Goal: Task Accomplishment & Management: Complete application form

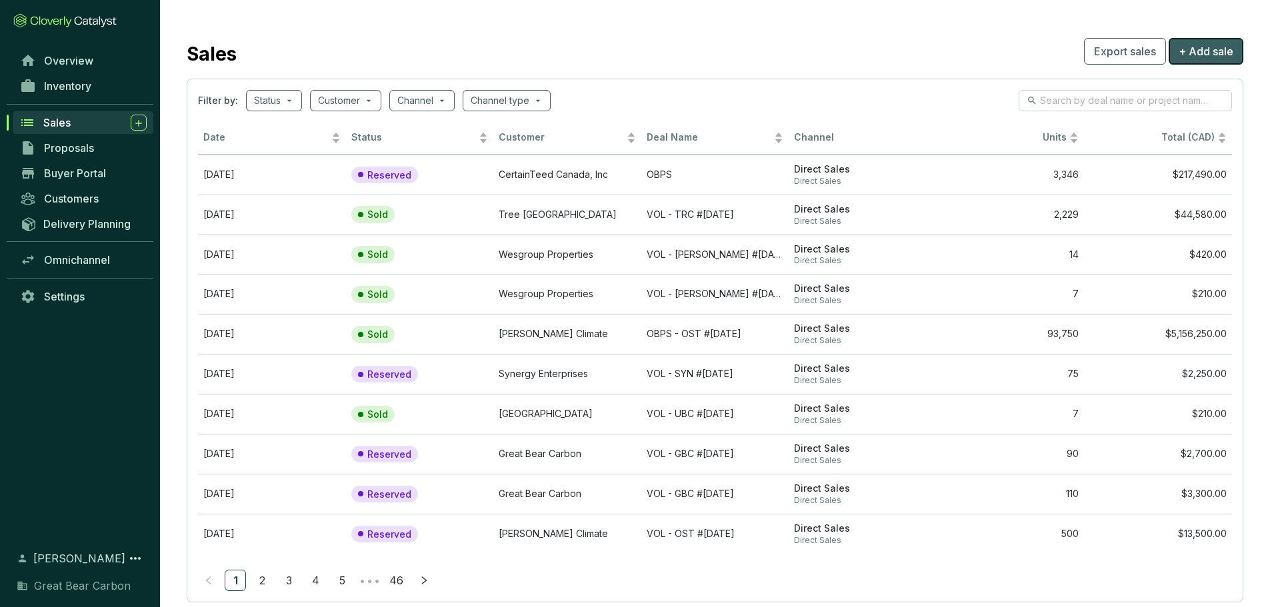
click at [1216, 55] on span "+ Add sale" at bounding box center [1206, 51] width 55 height 16
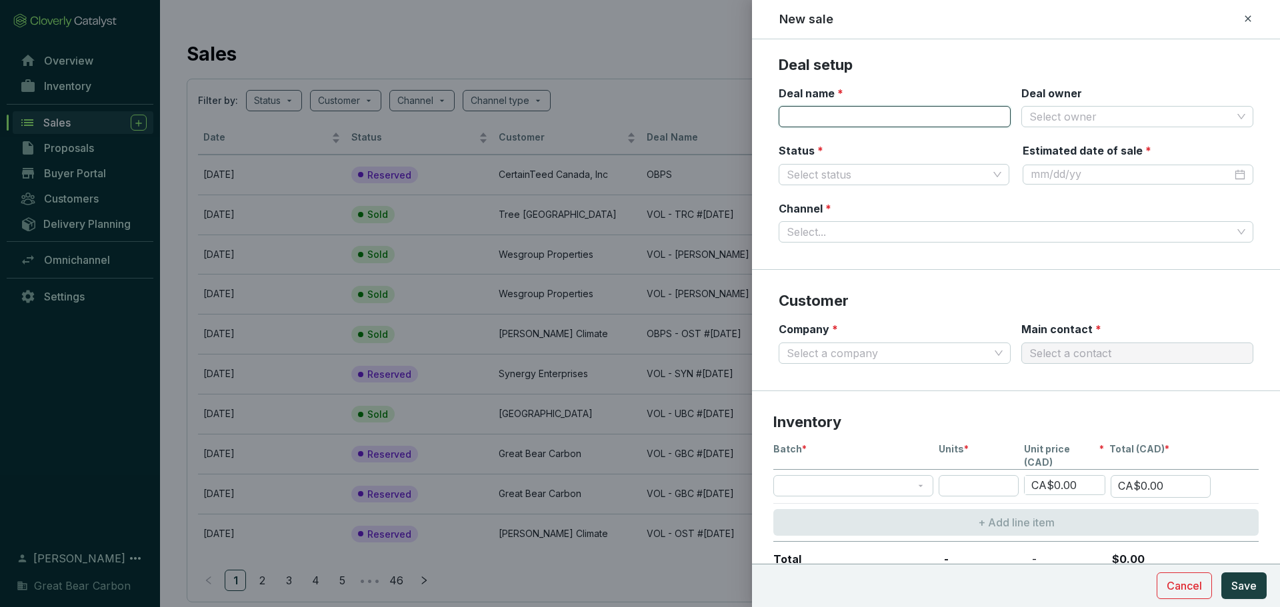
click at [911, 114] on input "Deal name *" at bounding box center [895, 116] width 232 height 21
type input "OBPS"
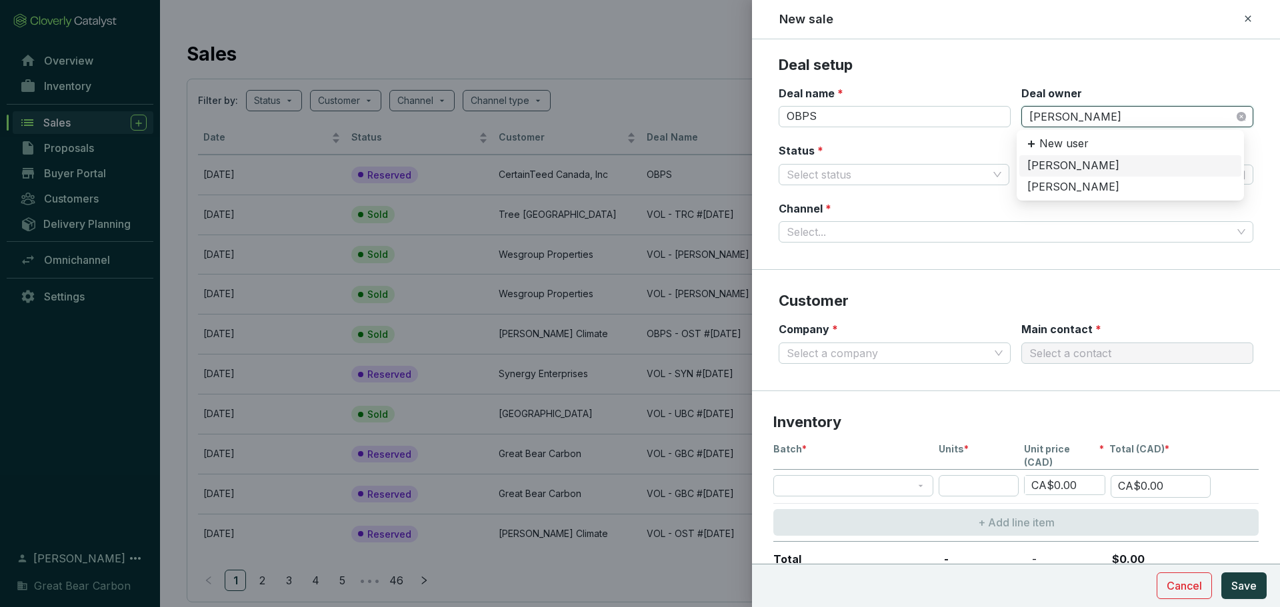
type input "[PERSON_NAME]"
click at [1058, 171] on div "[PERSON_NAME]" at bounding box center [1131, 166] width 206 height 15
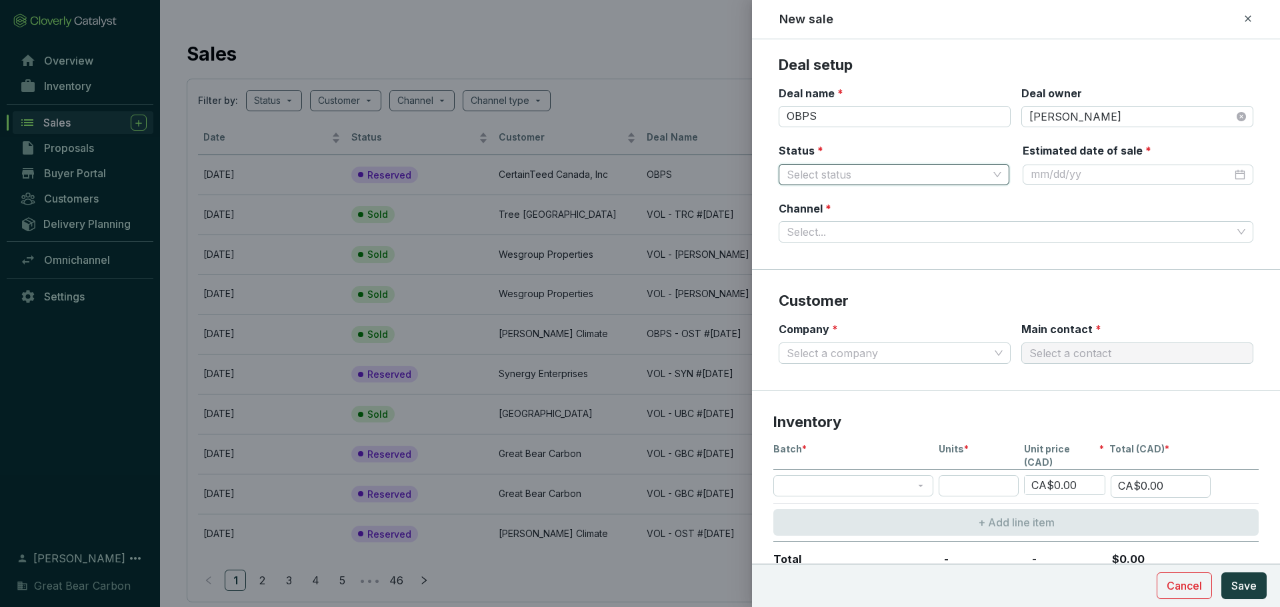
click at [842, 168] on input "Status *" at bounding box center [887, 175] width 201 height 20
click at [841, 201] on div "Reserved" at bounding box center [891, 201] width 205 height 15
click at [1227, 175] on div at bounding box center [1138, 174] width 215 height 15
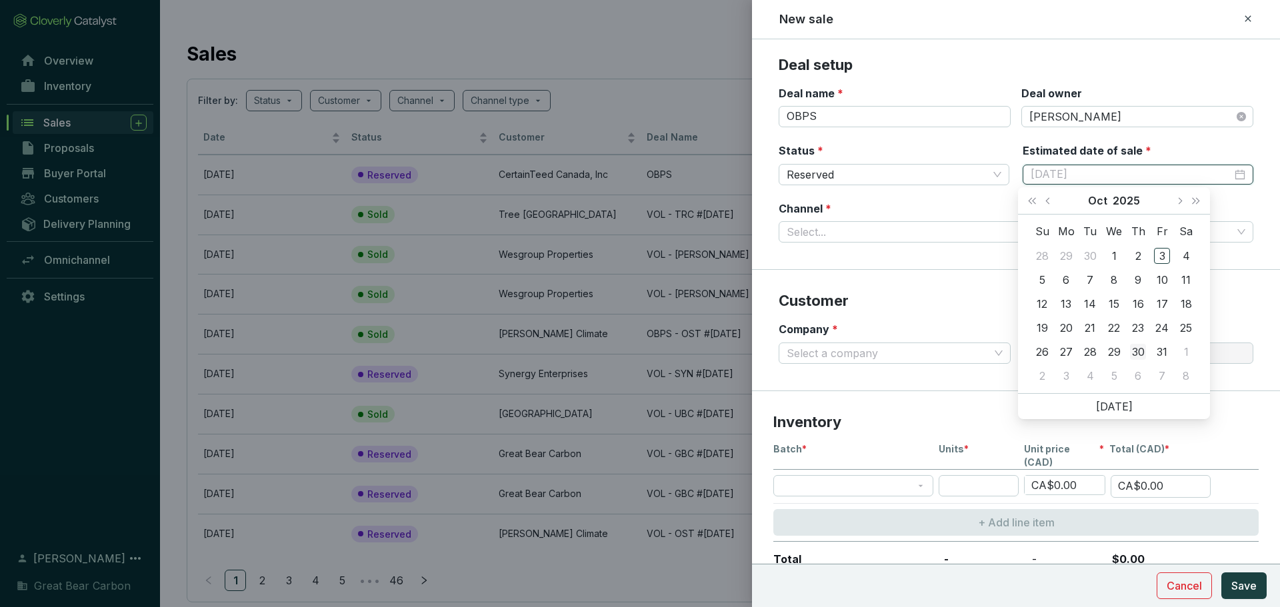
type input "[DATE]"
click at [1138, 351] on div "30" at bounding box center [1138, 352] width 16 height 16
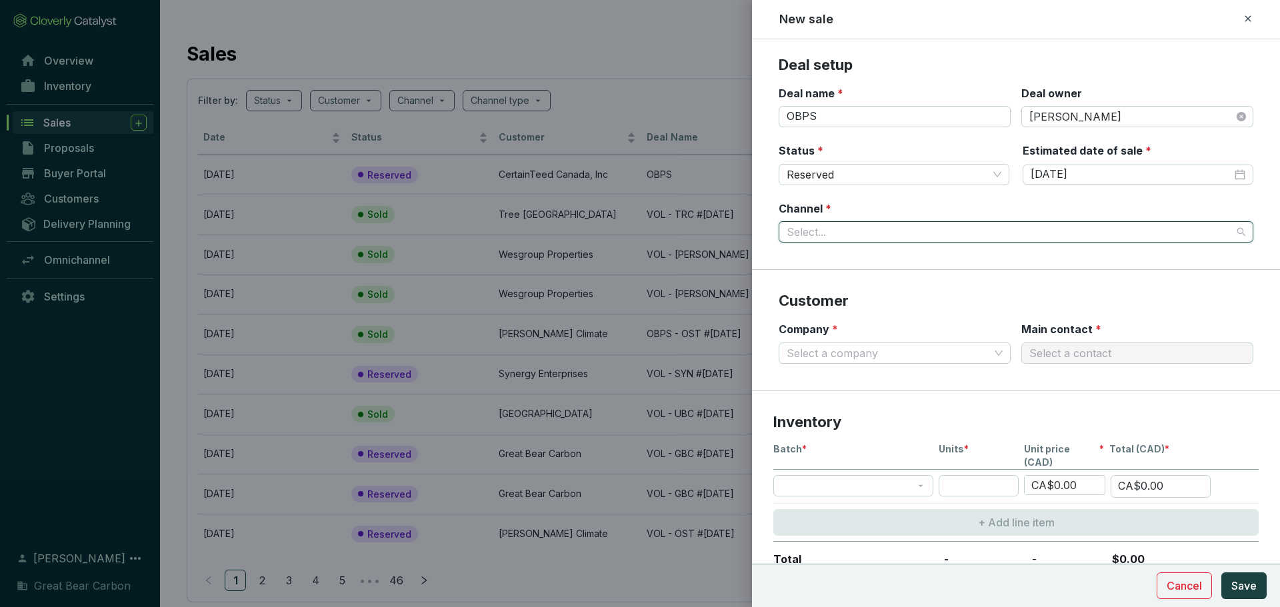
click at [890, 227] on input "Channel *" at bounding box center [1009, 232] width 445 height 20
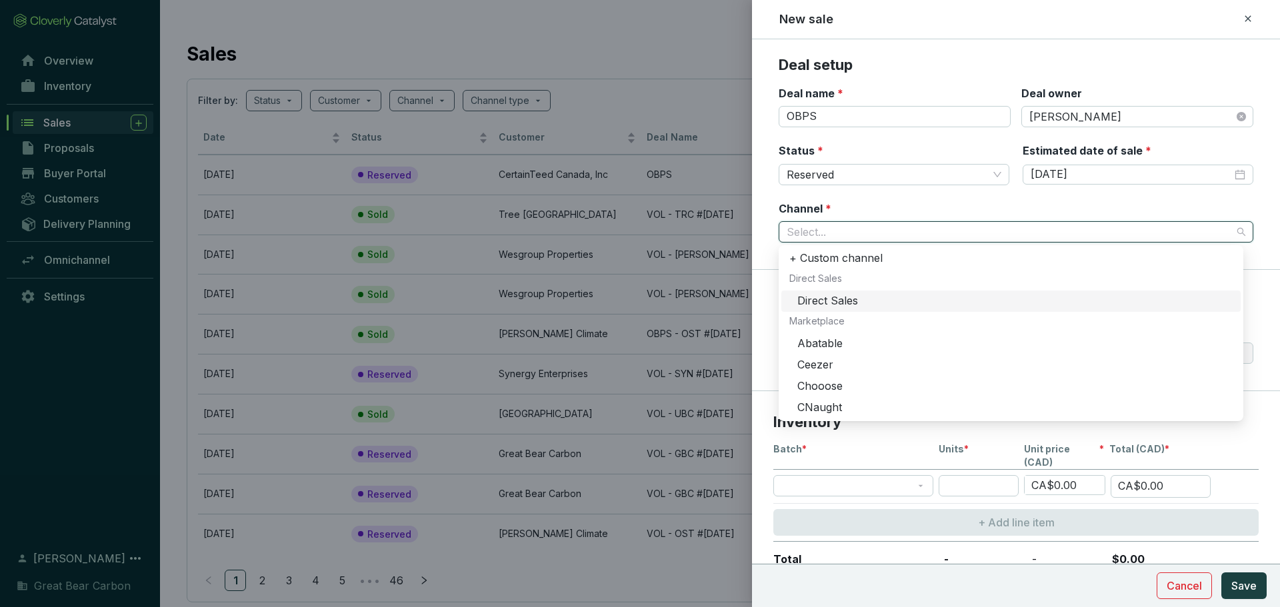
click at [859, 301] on div "Direct Sales" at bounding box center [1014, 301] width 435 height 15
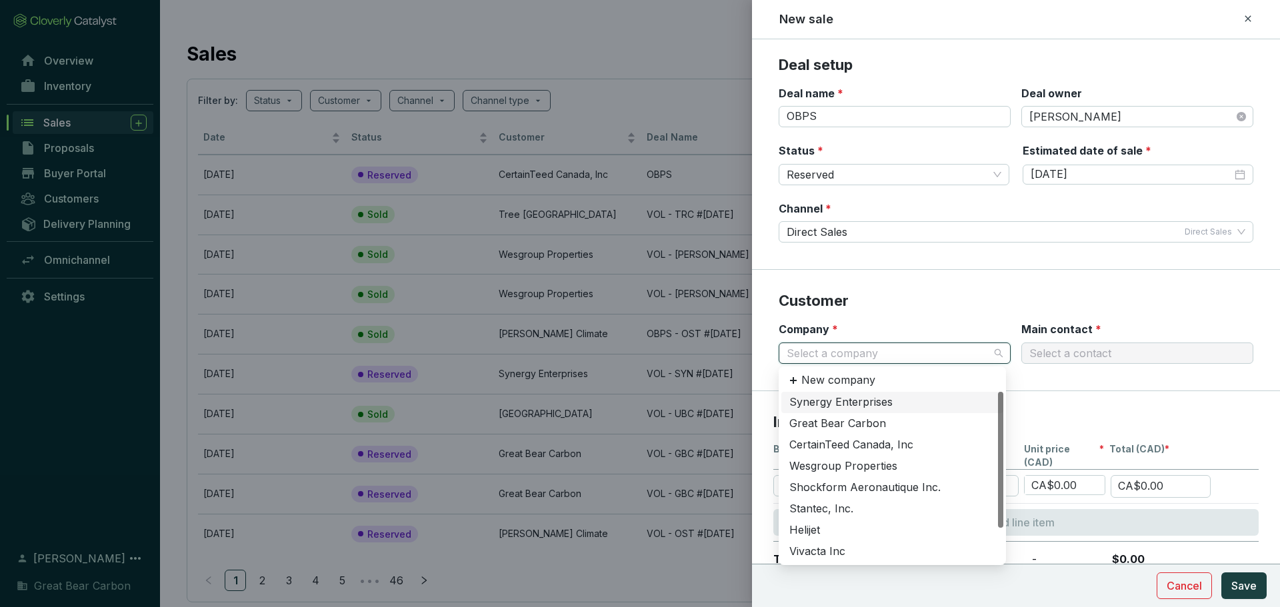
click at [864, 345] on input "Company *" at bounding box center [888, 353] width 203 height 20
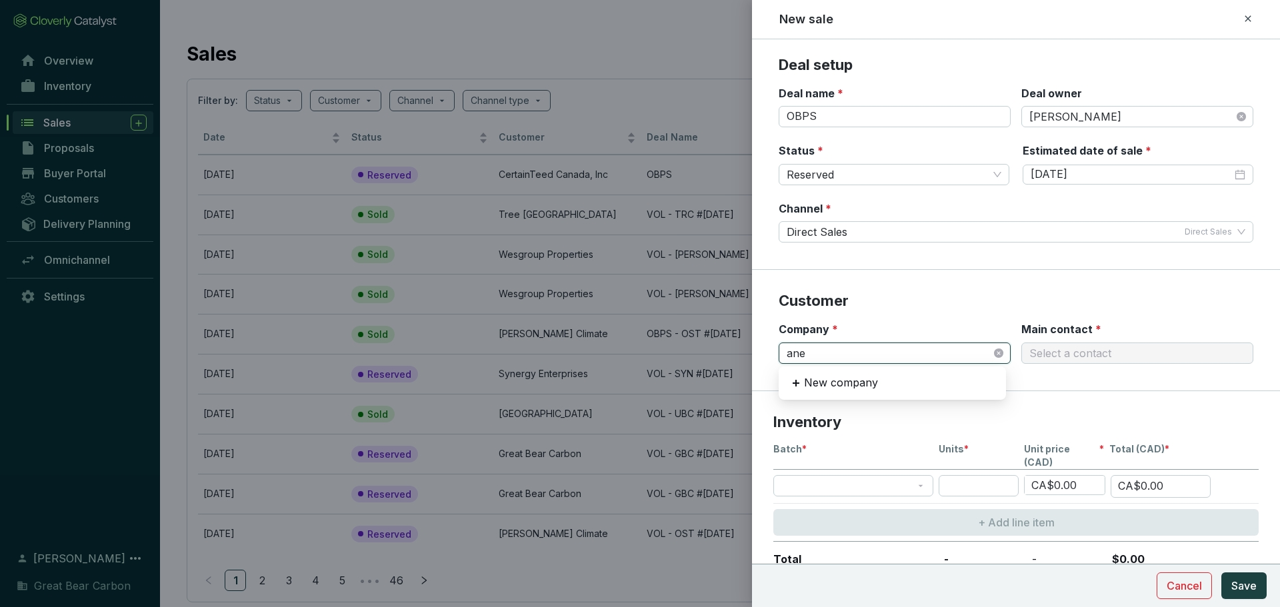
type input "anew"
click at [854, 405] on div "Anew Canada ULC" at bounding box center [892, 402] width 206 height 15
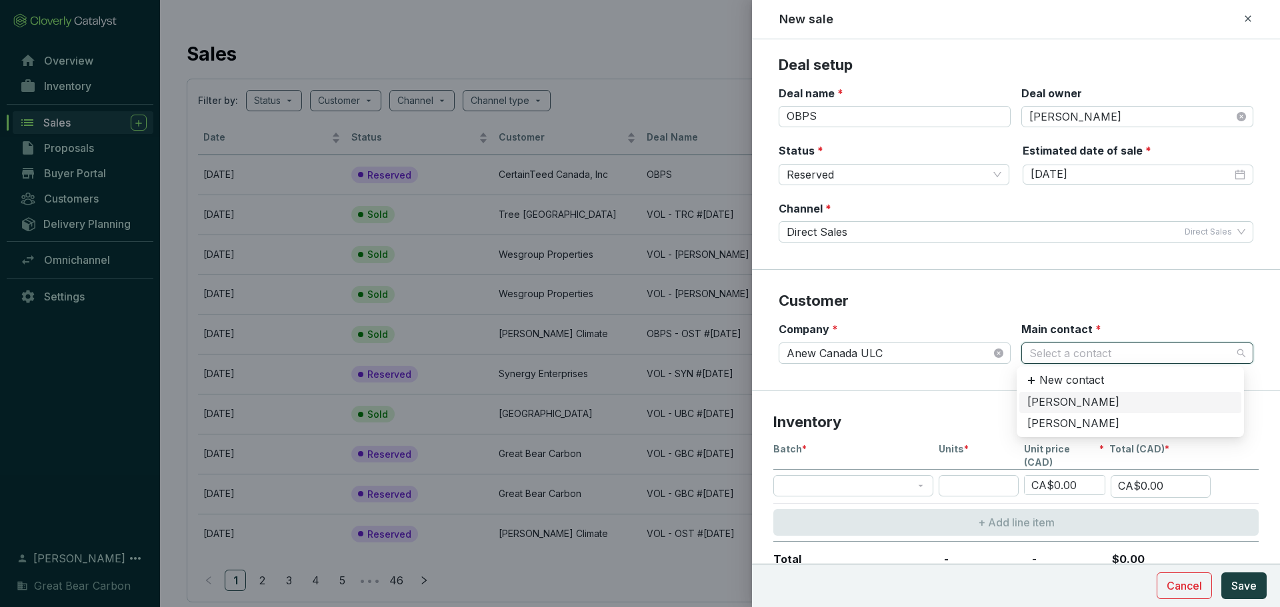
click at [1076, 353] on input "Main contact *" at bounding box center [1131, 353] width 203 height 20
click at [1053, 429] on div "[PERSON_NAME]" at bounding box center [1131, 424] width 206 height 15
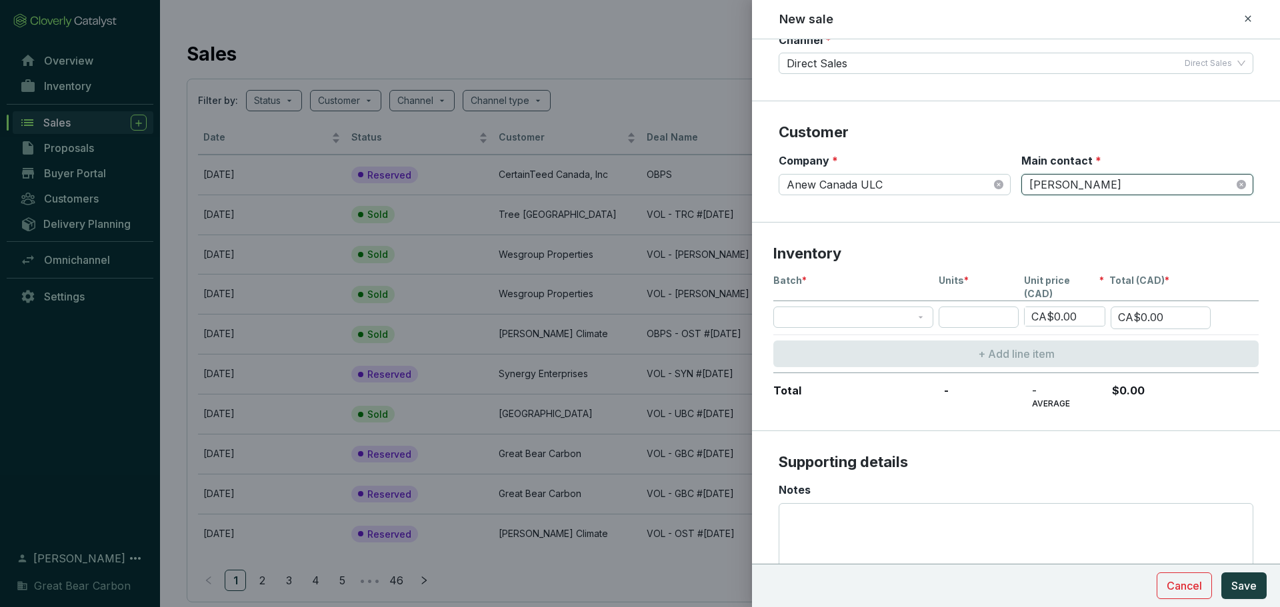
scroll to position [170, 0]
click at [829, 306] on span at bounding box center [853, 316] width 144 height 20
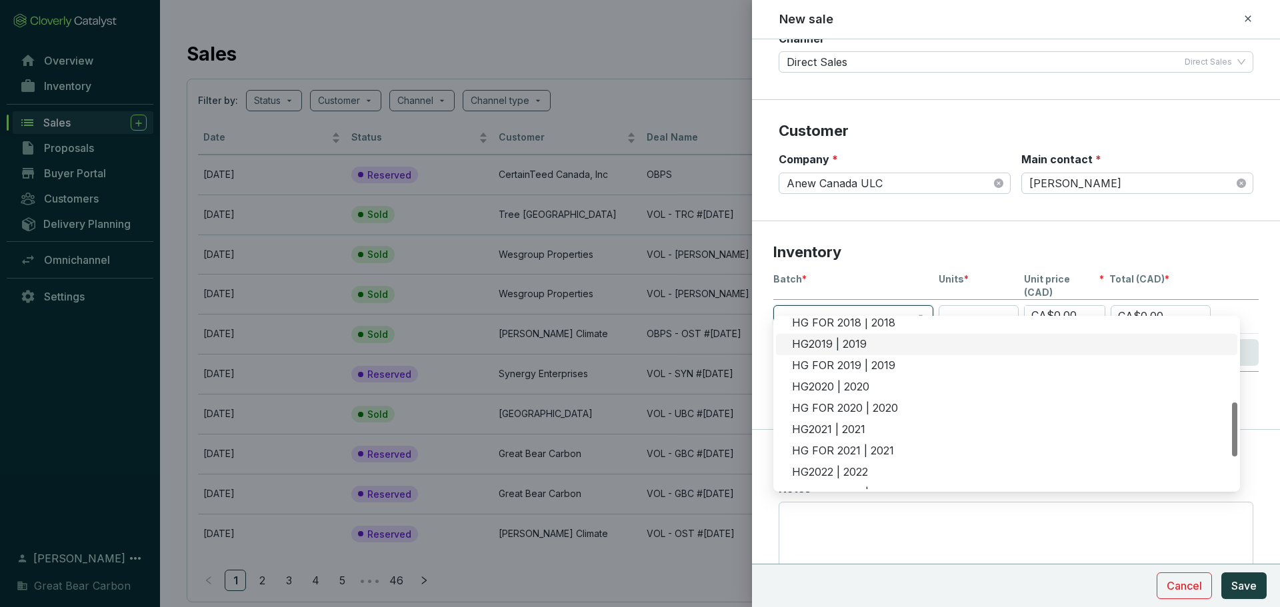
scroll to position [262, 0]
click at [841, 427] on div "HG2021 | 2021" at bounding box center [1010, 430] width 437 height 15
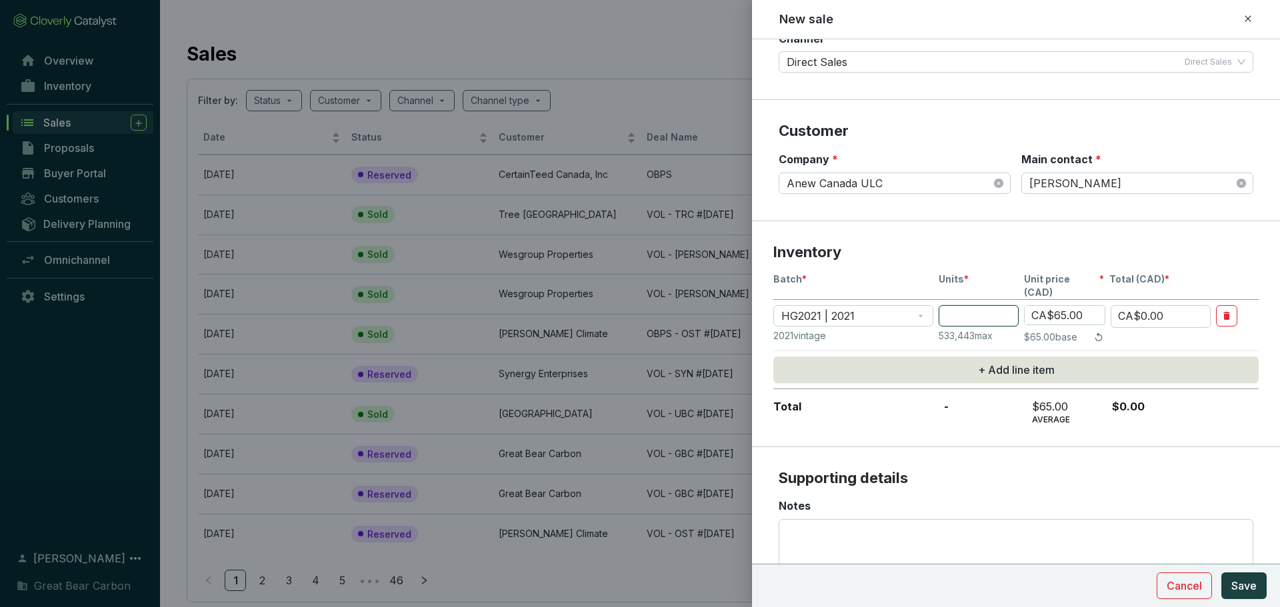
click at [962, 305] on input "number" at bounding box center [979, 315] width 80 height 21
type input "3"
type input "CA$195.00"
type input "34"
type input "CA$2,210.00"
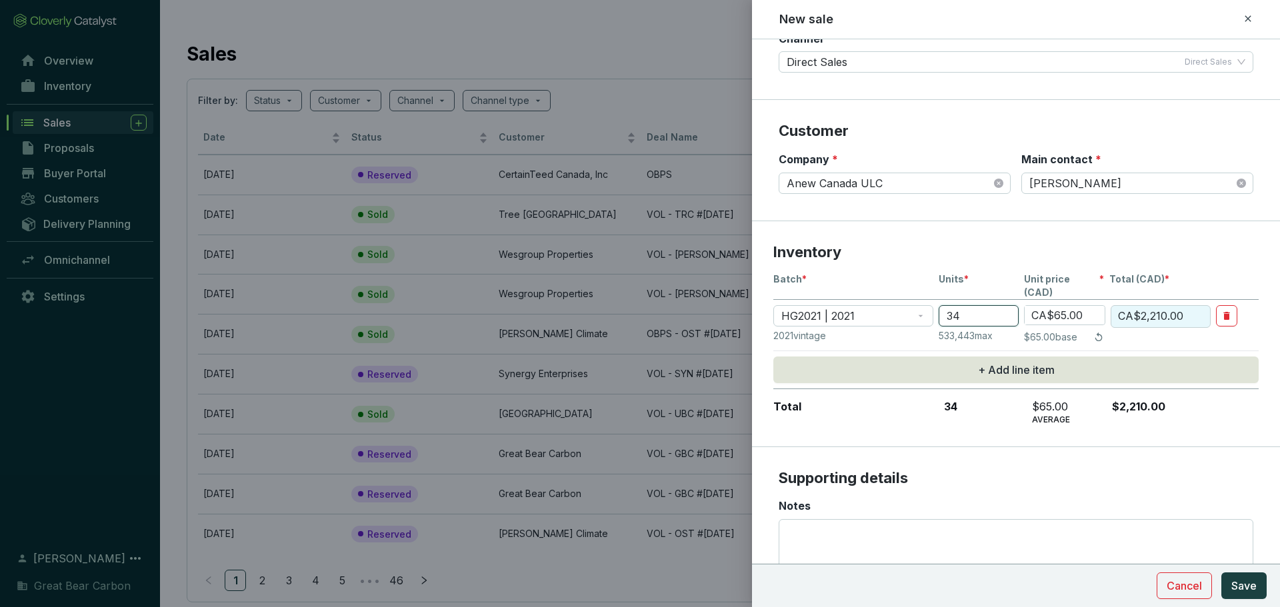
type input "342"
type input "CA$22,230.00"
type input "3420"
type input "CA$222,300.00"
type input "34200"
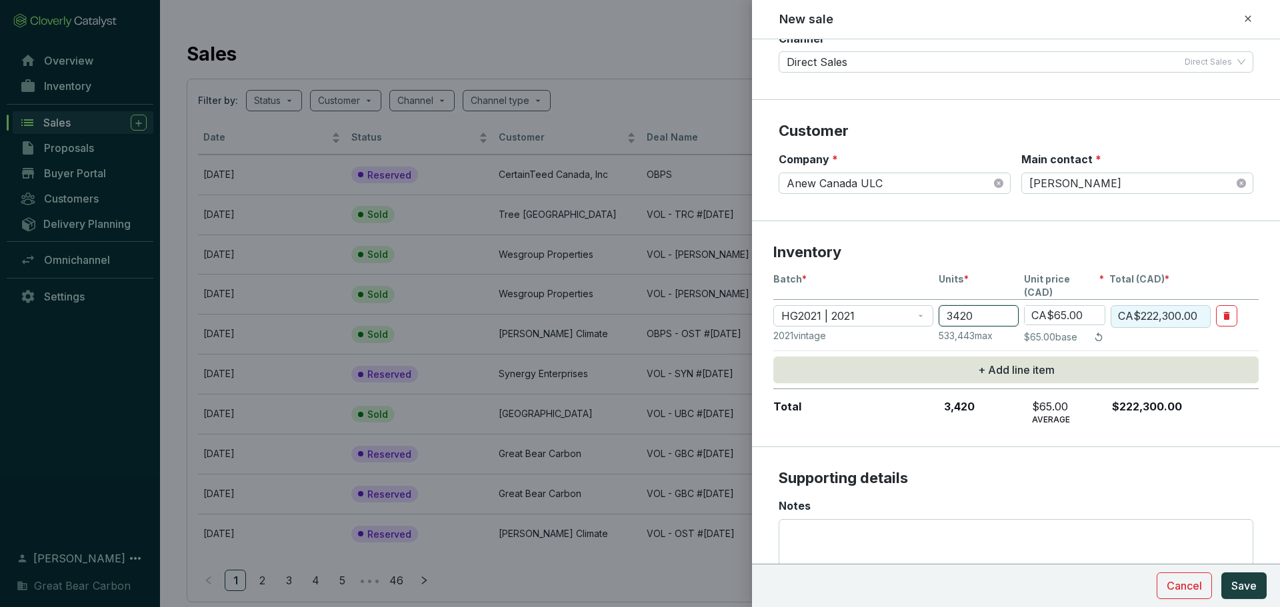
type input "CA$2,223,000.00"
type input "34200"
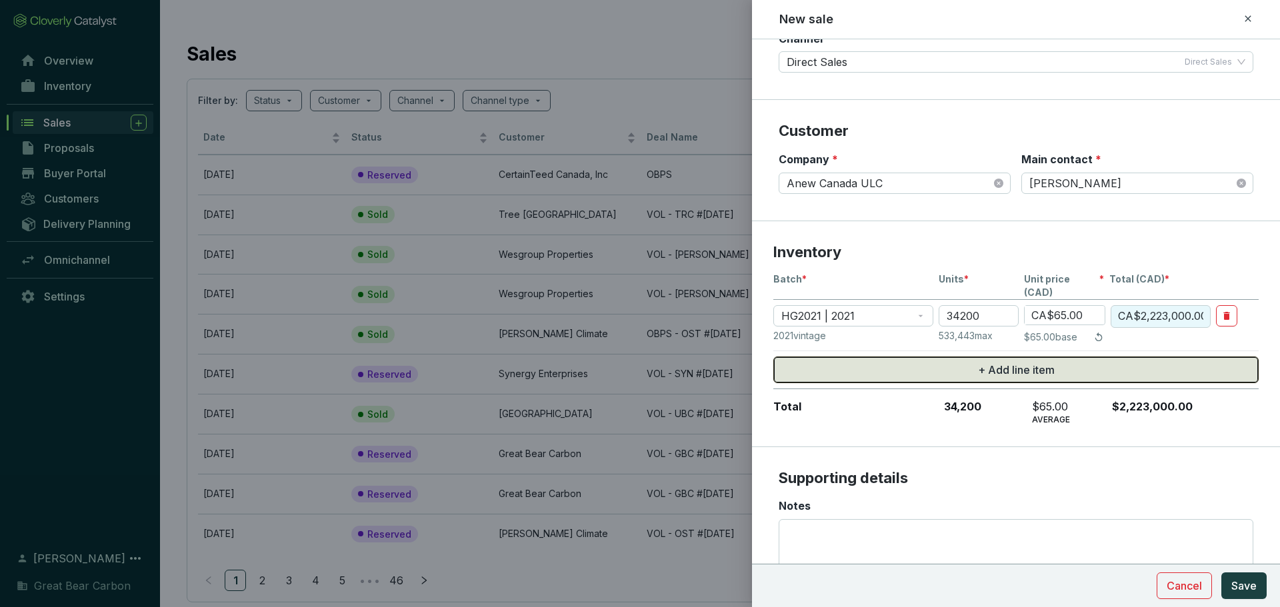
click at [980, 362] on span "+ Add line item" at bounding box center [1016, 370] width 77 height 16
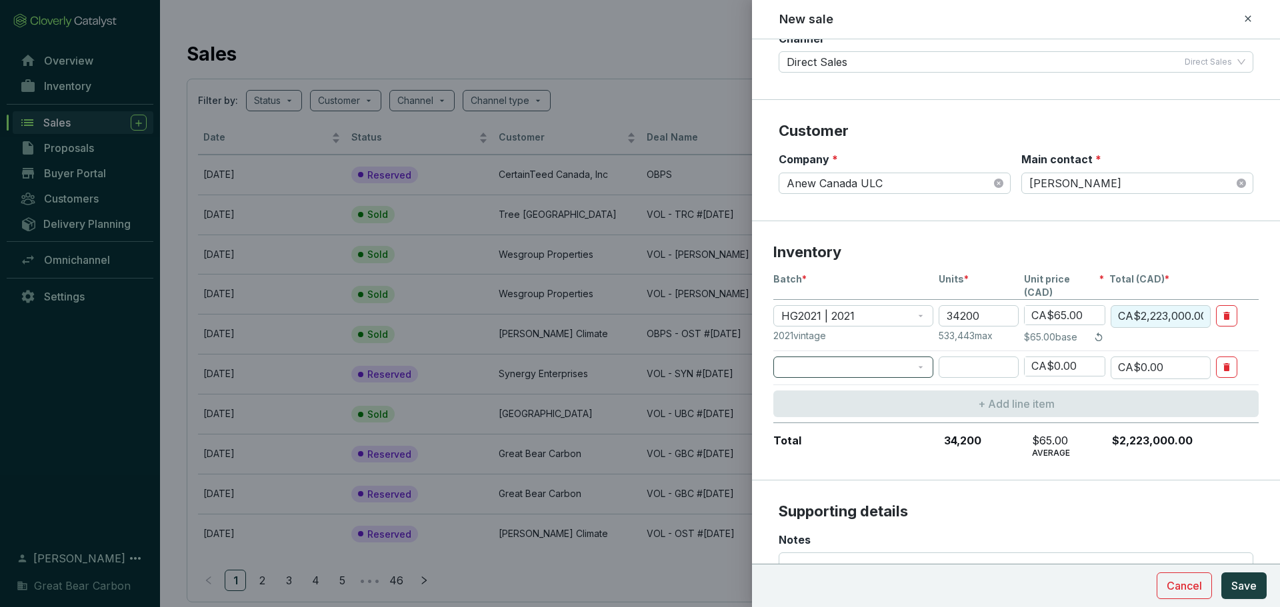
click at [861, 357] on span at bounding box center [853, 367] width 144 height 20
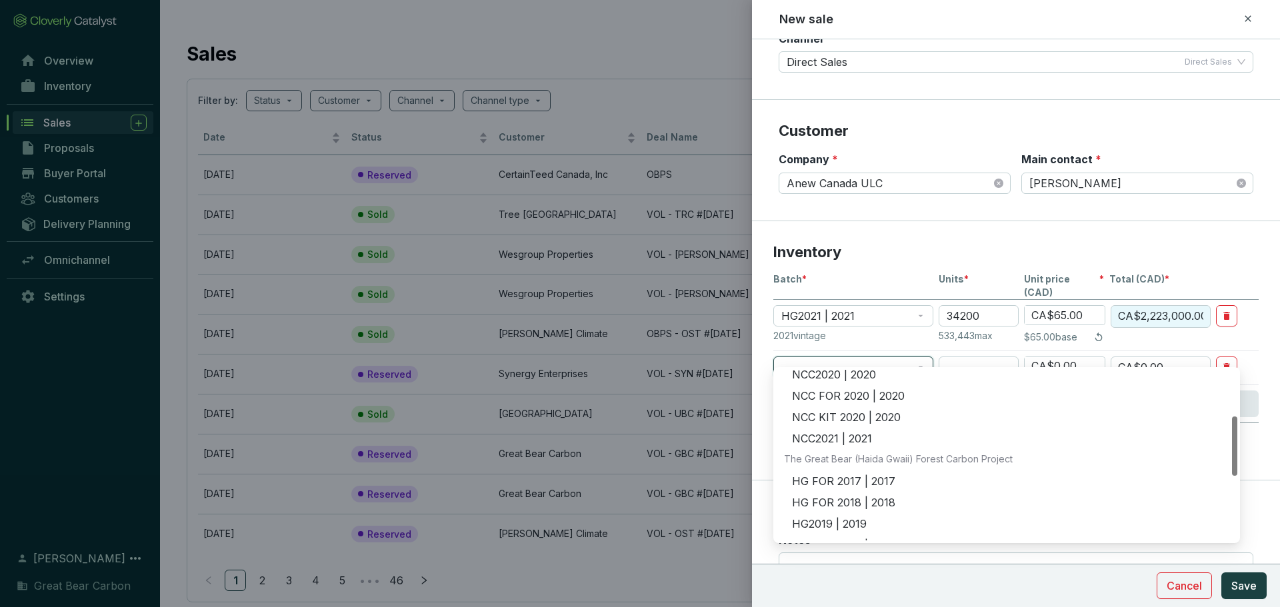
scroll to position [267, 0]
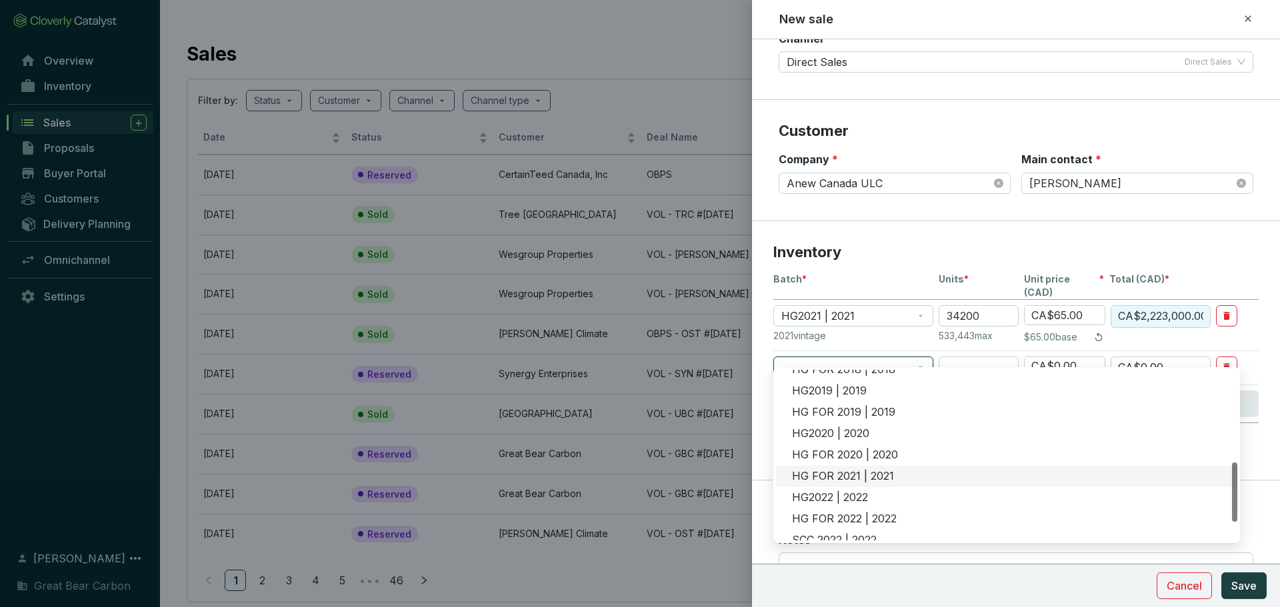
click at [837, 478] on div "HG FOR 2021 | 2021" at bounding box center [1010, 476] width 437 height 15
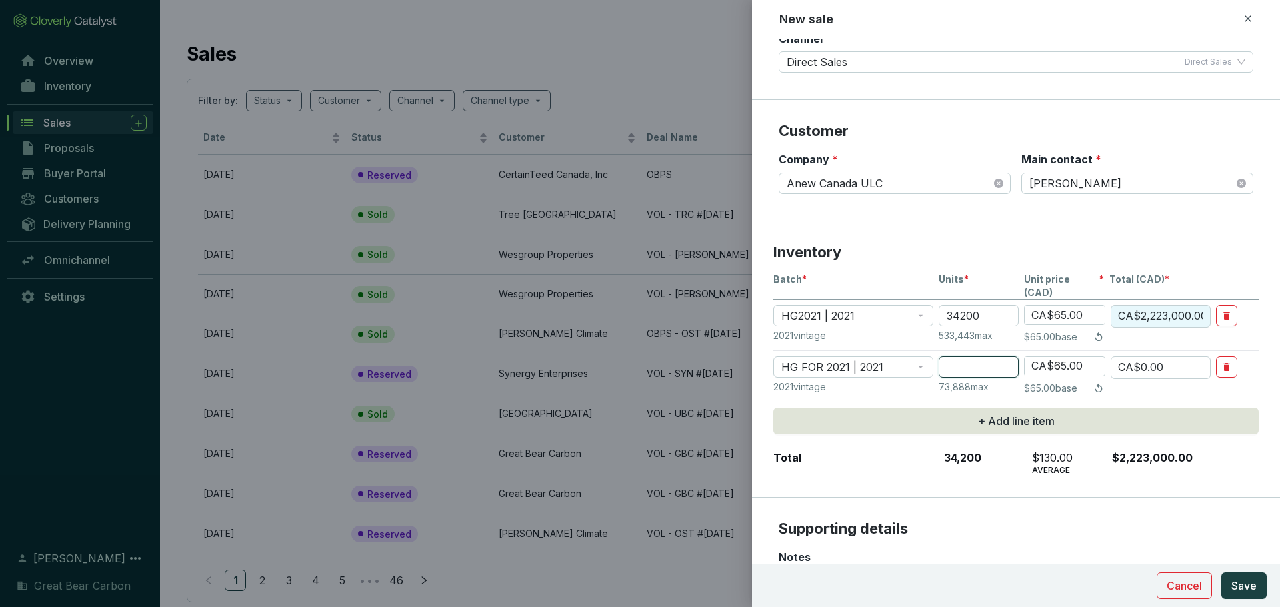
click at [958, 357] on input "number" at bounding box center [979, 367] width 80 height 21
type input "2"
type input "CA$130.00"
type input "CA$0.00"
type input "3"
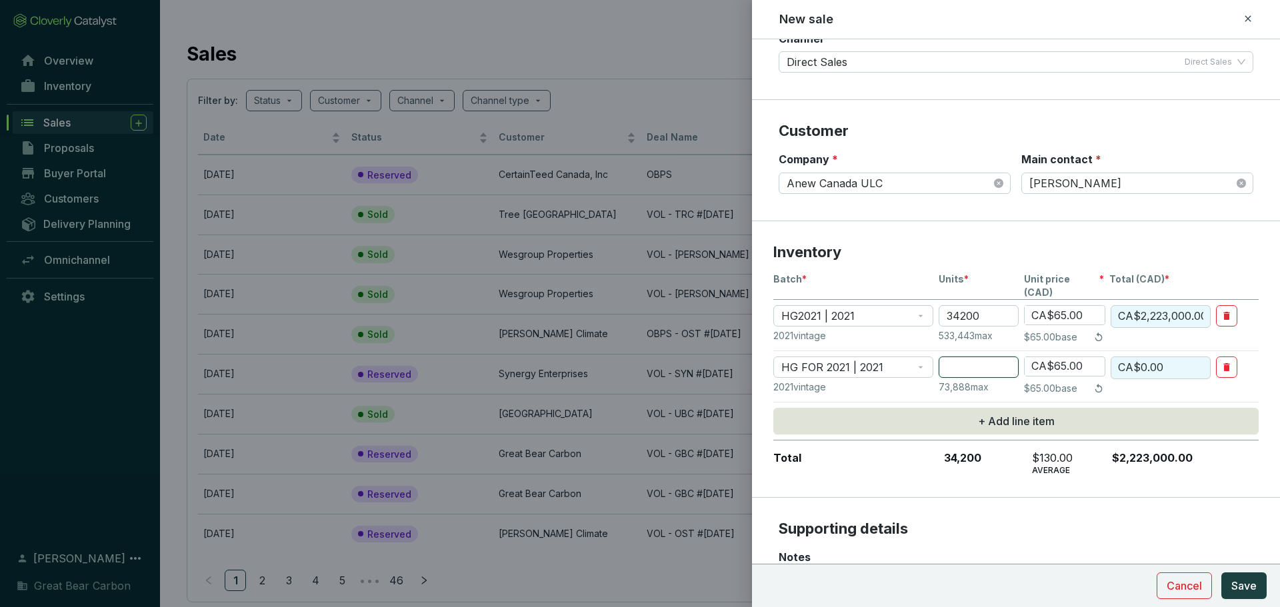
type input "CA$195.00"
type input "38"
type input "CA$2,470.00"
type input "380"
type input "CA$24,700.00"
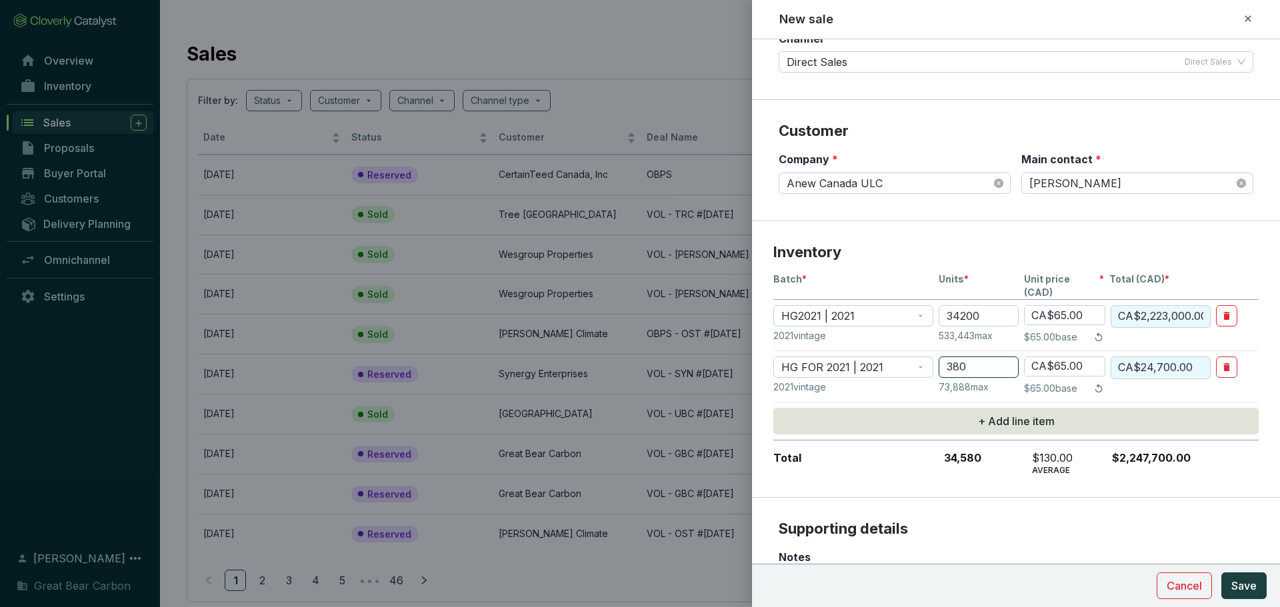
type input "3800"
type input "CA$247,000.00"
type input "3800"
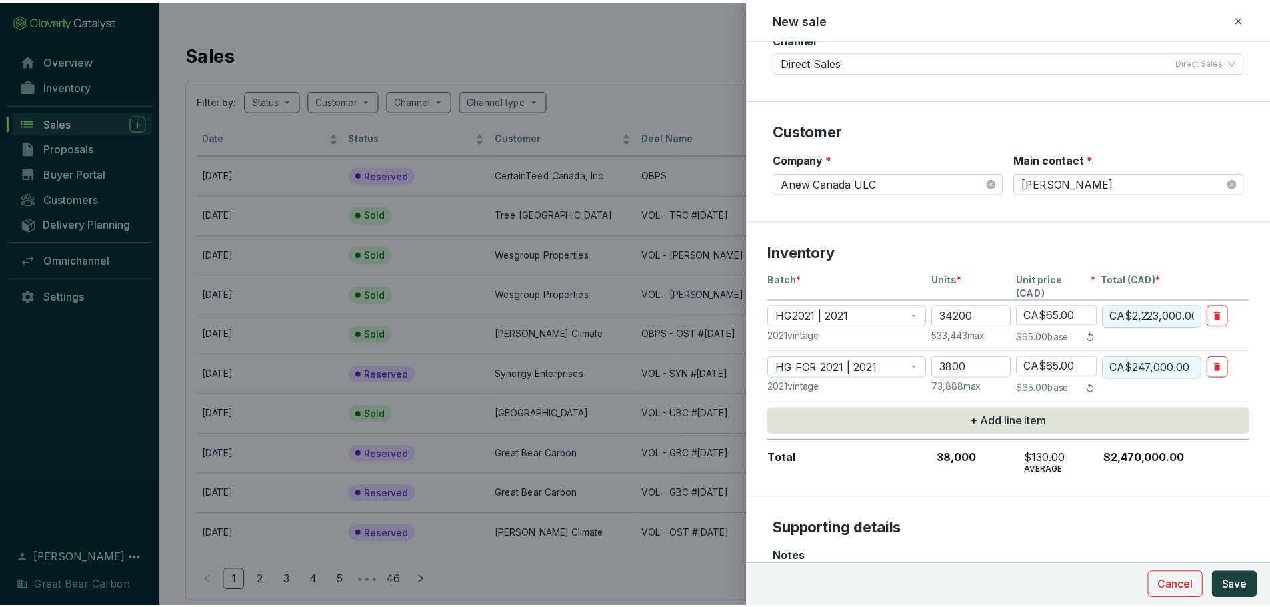
scroll to position [296, 0]
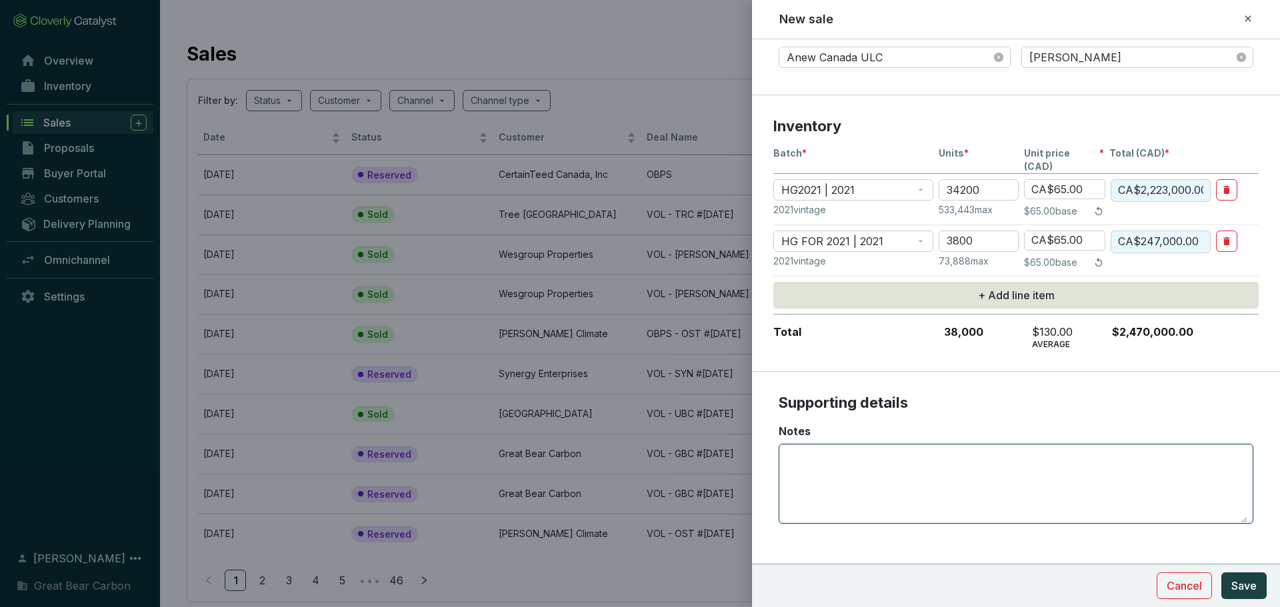
click at [955, 484] on textarea "Notes" at bounding box center [1016, 484] width 463 height 79
type textarea "Purchase for: Altagas"
click at [1246, 587] on span "Save" at bounding box center [1244, 586] width 25 height 16
